Goal: Task Accomplishment & Management: Use online tool/utility

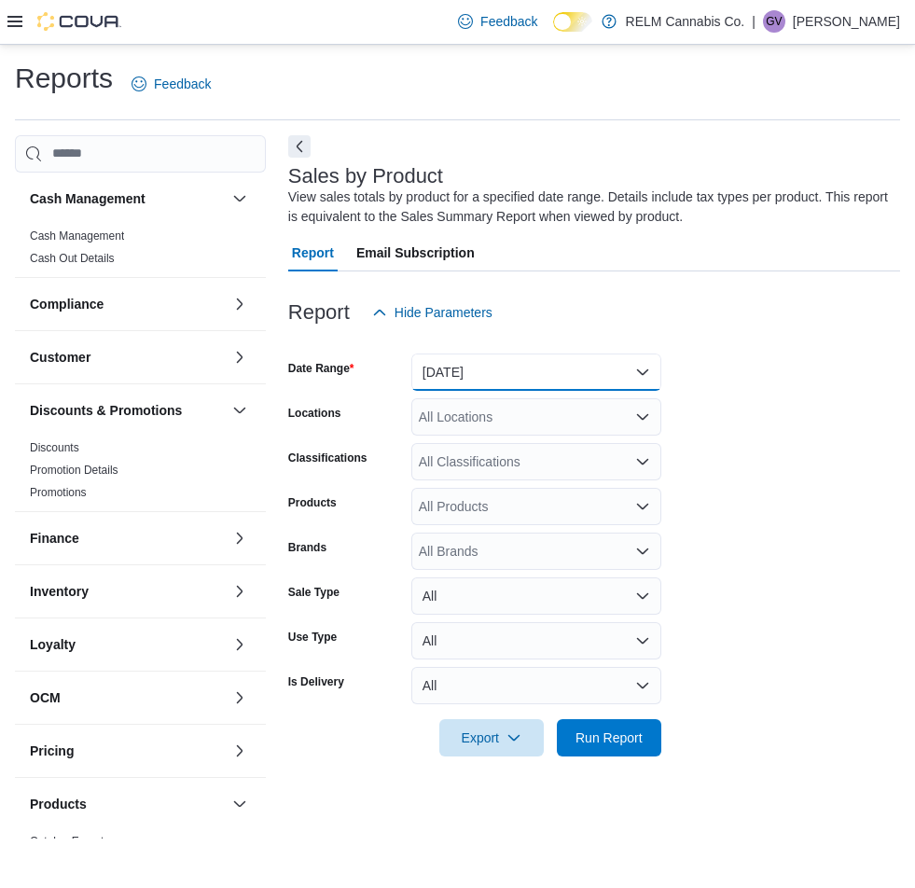
drag, startPoint x: 463, startPoint y: 358, endPoint x: 462, endPoint y: 380, distance: 21.5
click at [463, 358] on button "[DATE]" at bounding box center [536, 372] width 250 height 37
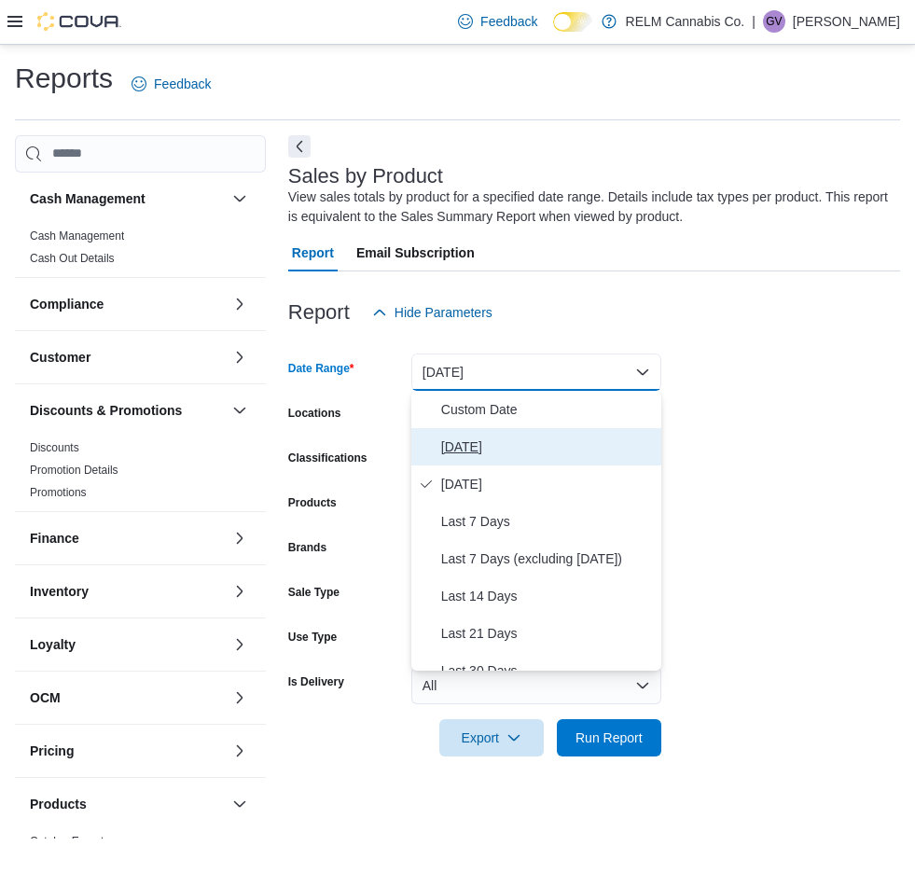
click at [460, 445] on span "[DATE]" at bounding box center [547, 447] width 213 height 22
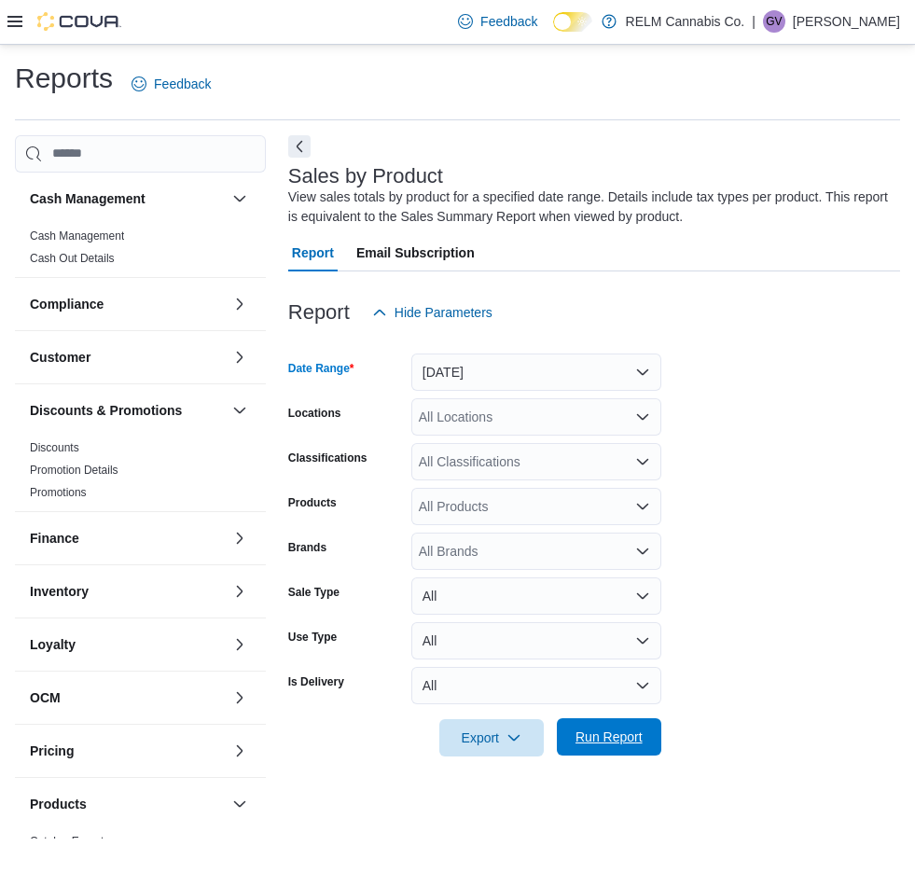
drag, startPoint x: 611, startPoint y: 737, endPoint x: 807, endPoint y: 646, distance: 216.2
click at [611, 735] on span "Run Report" at bounding box center [609, 737] width 67 height 19
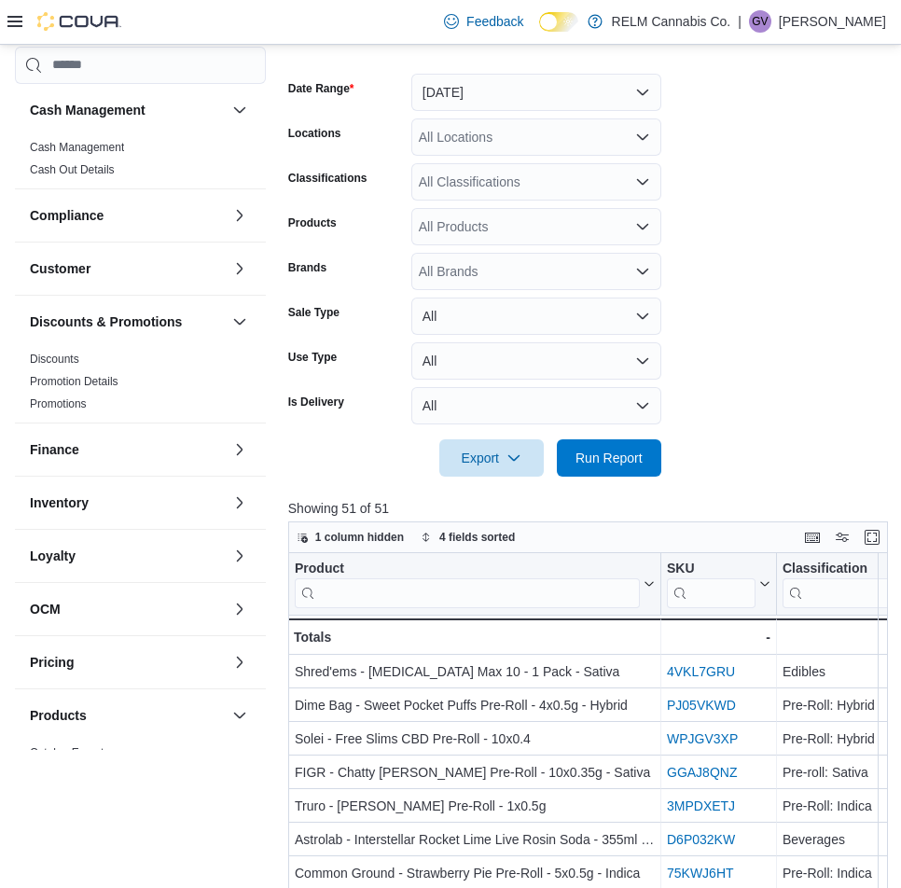
scroll to position [93, 0]
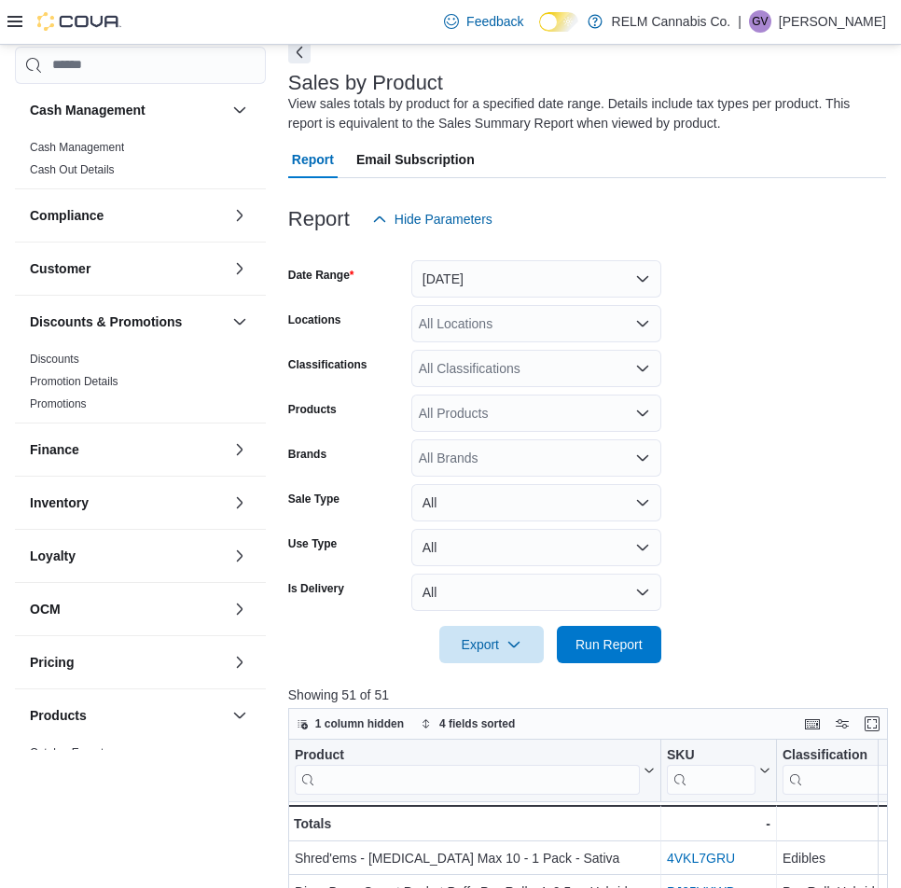
click at [299, 50] on button "Next" at bounding box center [299, 52] width 22 height 22
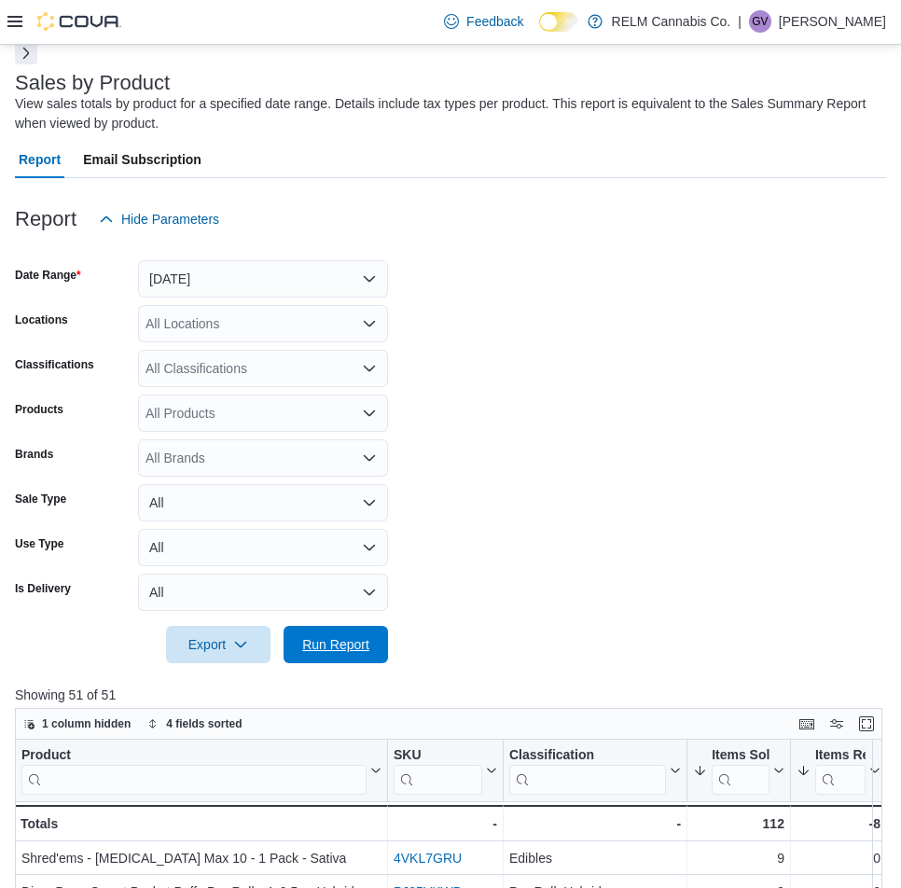
click at [358, 631] on span "Run Report" at bounding box center [336, 644] width 82 height 37
